Goal: Book appointment/travel/reservation

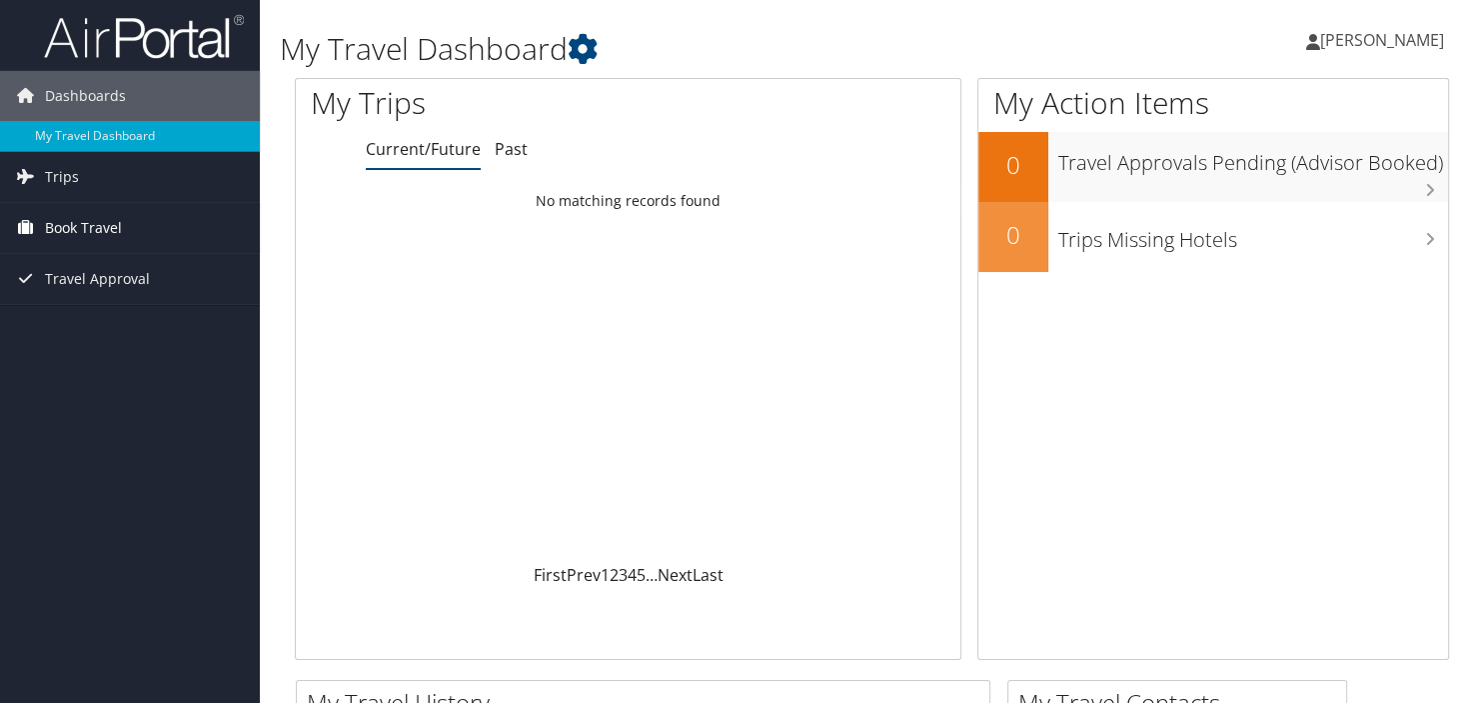
click at [64, 230] on span "Book Travel" at bounding box center [83, 228] width 77 height 50
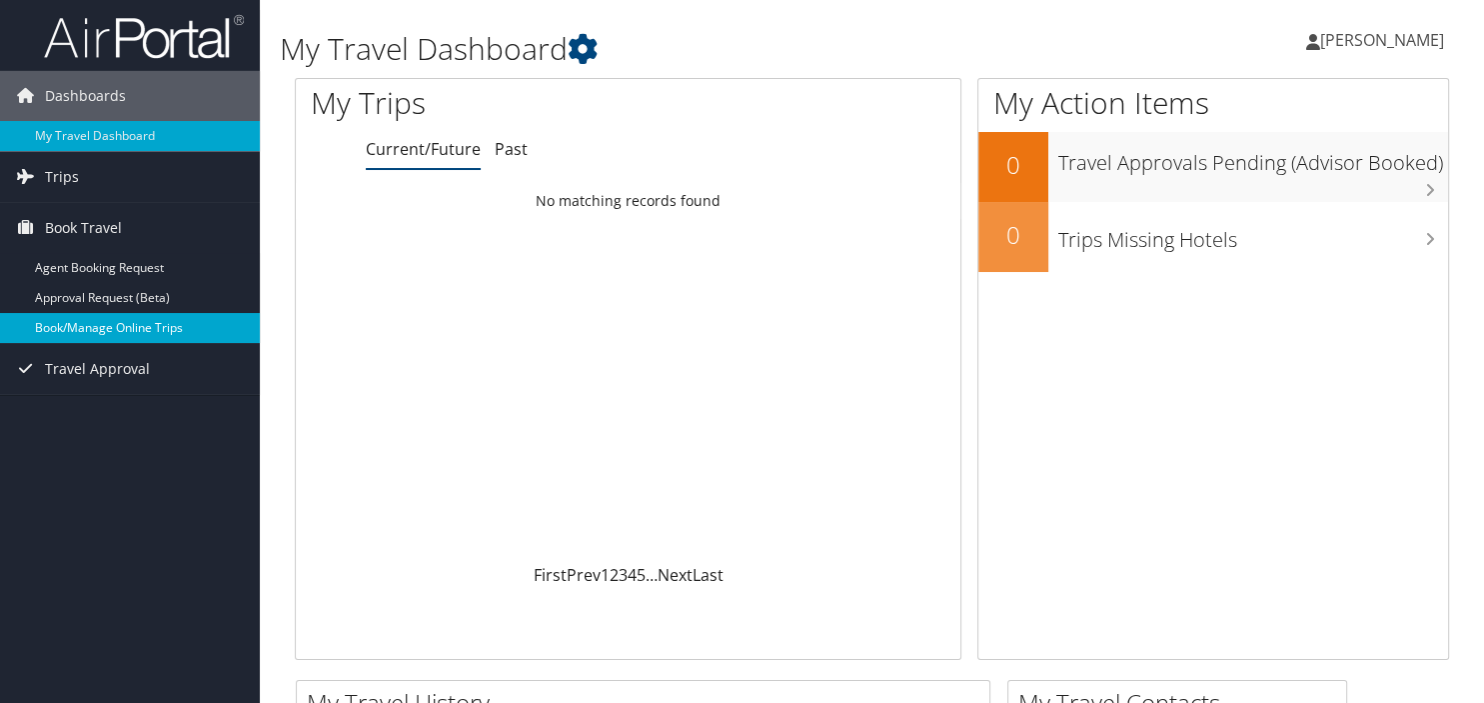
click at [97, 325] on link "Book/Manage Online Trips" at bounding box center [130, 328] width 260 height 30
